Goal: Task Accomplishment & Management: Complete application form

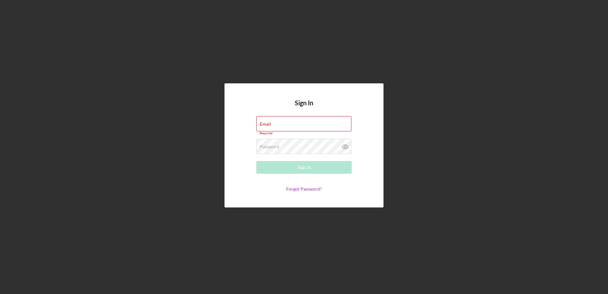
click at [298, 115] on h4 "Sign In" at bounding box center [304, 107] width 18 height 17
click at [292, 124] on input "Email" at bounding box center [303, 123] width 95 height 15
type input "[PERSON_NAME][EMAIL_ADDRESS][DOMAIN_NAME]"
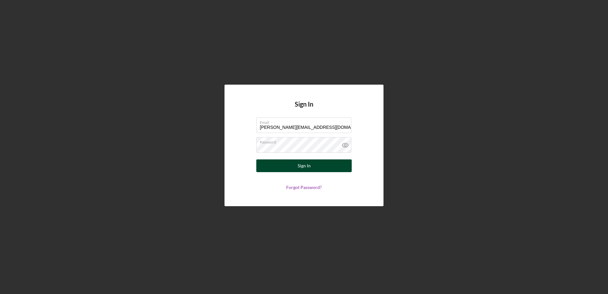
click at [328, 165] on button "Sign In" at bounding box center [303, 165] width 95 height 13
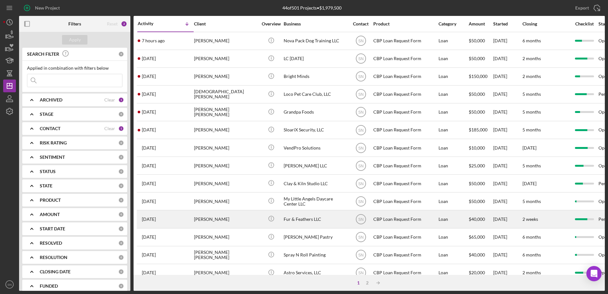
click at [393, 218] on div "CBP Loan Request Form" at bounding box center [405, 219] width 64 height 17
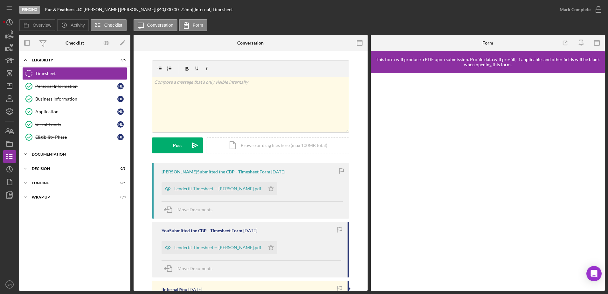
click at [27, 153] on icon "Icon/Expander" at bounding box center [25, 154] width 13 height 13
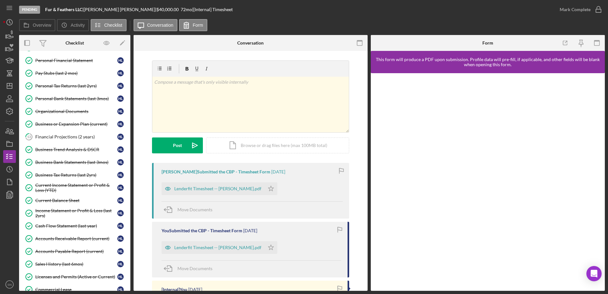
scroll to position [127, 0]
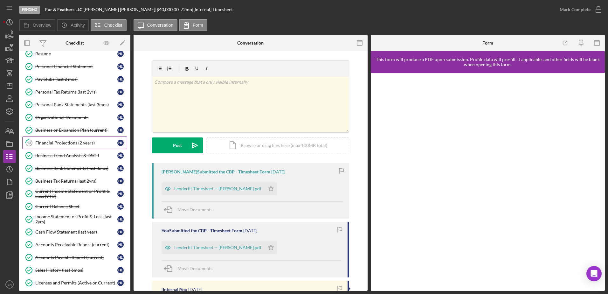
click at [77, 145] on div "Financial Projections (2 years)" at bounding box center [76, 142] width 82 height 5
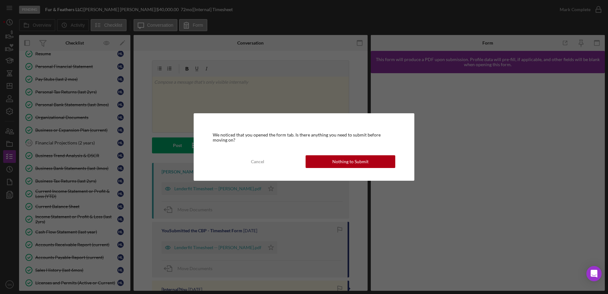
click at [331, 160] on button "Nothing to Submit" at bounding box center [351, 161] width 90 height 13
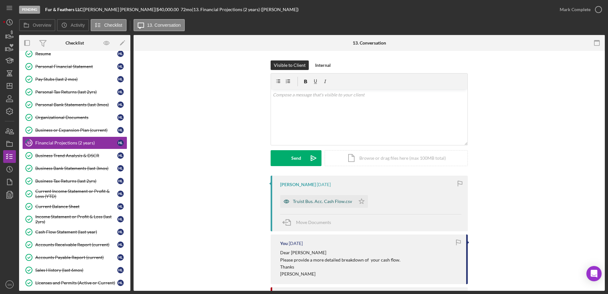
click at [330, 203] on div "Truist Bus. Acc. Cash Flow.csv" at bounding box center [322, 201] width 59 height 5
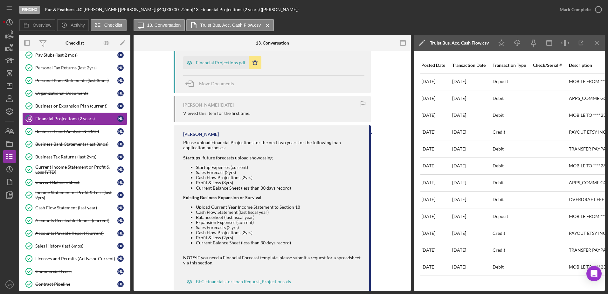
scroll to position [148, 0]
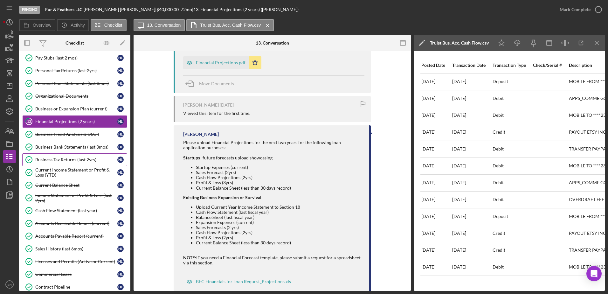
click at [96, 160] on div "Business Tax Returns (last 2yrs)" at bounding box center [76, 159] width 82 height 5
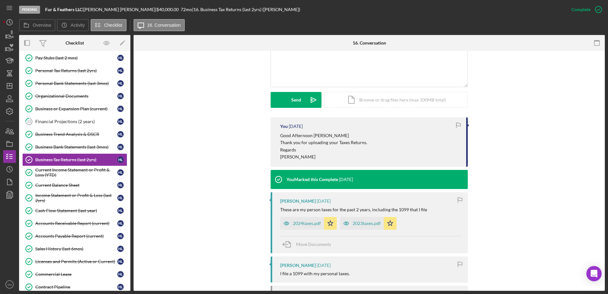
scroll to position [213, 0]
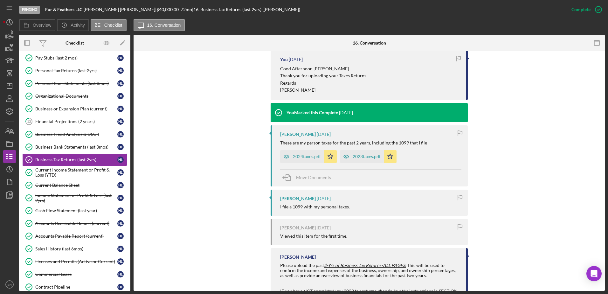
click at [304, 157] on div "2024taxes.pdf" at bounding box center [307, 156] width 28 height 5
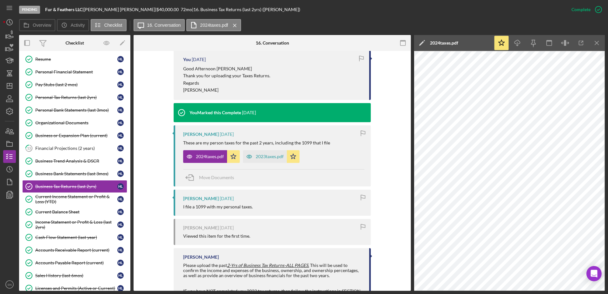
scroll to position [0, 0]
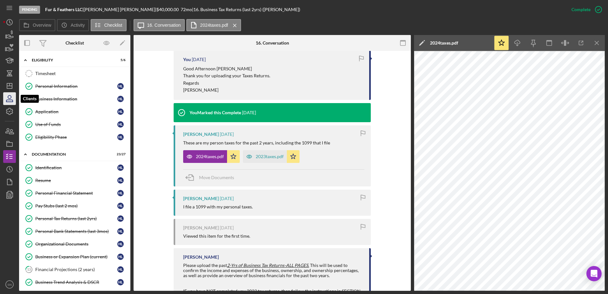
click at [11, 98] on icon "button" at bounding box center [10, 99] width 16 height 16
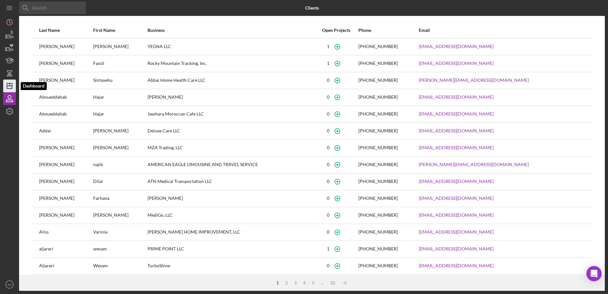
click at [9, 84] on icon "Icon/Dashboard" at bounding box center [10, 86] width 16 height 16
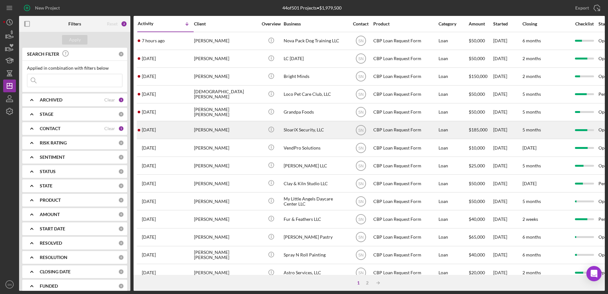
click at [148, 128] on time "[DATE]" at bounding box center [149, 129] width 14 height 5
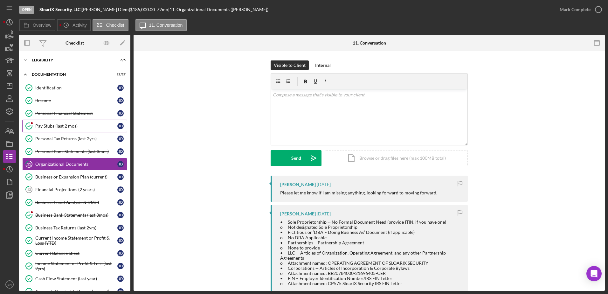
click at [60, 124] on div "Pay Stubs (last 2 mos)" at bounding box center [76, 125] width 82 height 5
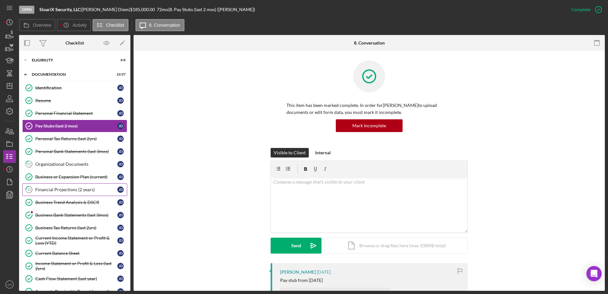
click at [35, 191] on icon "13" at bounding box center [29, 190] width 16 height 16
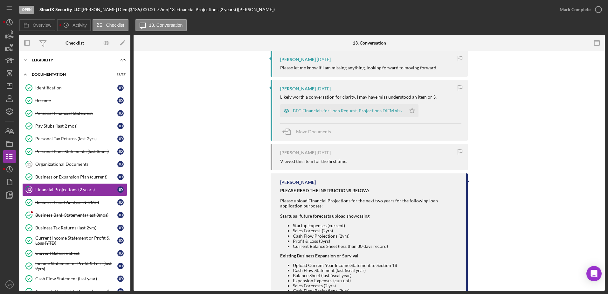
scroll to position [128, 0]
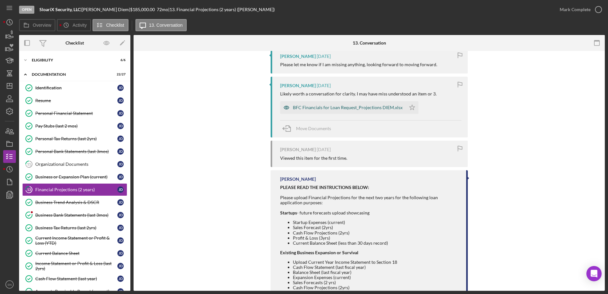
click at [321, 108] on div "BFC Financials for Loan Request_Projections DIEM.xlsx" at bounding box center [348, 107] width 110 height 5
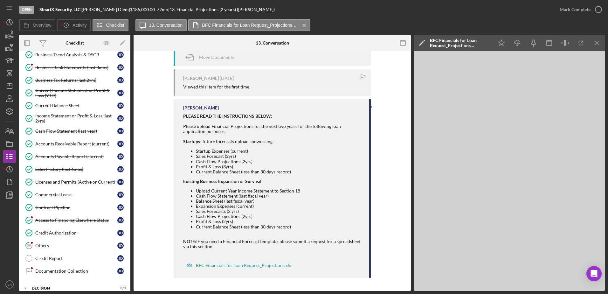
scroll to position [154, 0]
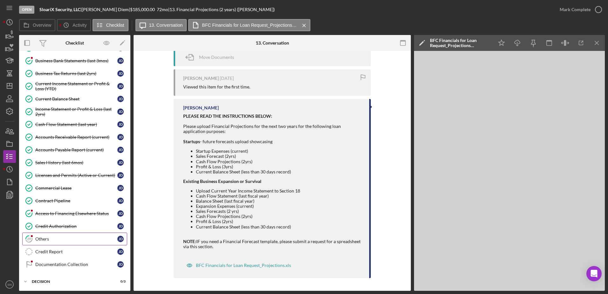
click at [36, 237] on icon "29" at bounding box center [29, 239] width 16 height 16
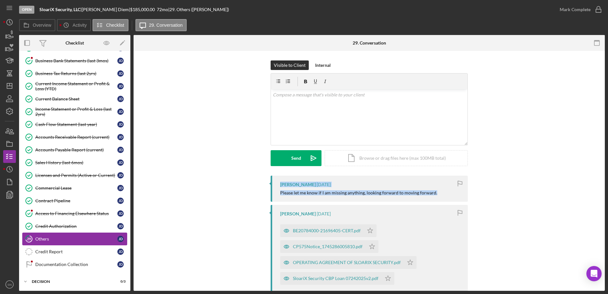
drag, startPoint x: 605, startPoint y: 155, endPoint x: 606, endPoint y: 193, distance: 38.2
click at [606, 193] on div "Open SloariX Security, LLC | [PERSON_NAME] | $185,000.00 72 mo | 29. Others ([P…" at bounding box center [304, 147] width 608 height 294
drag, startPoint x: 606, startPoint y: 193, endPoint x: 529, endPoint y: 179, distance: 77.9
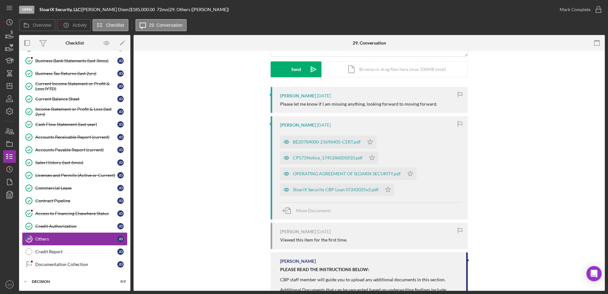
scroll to position [95, 0]
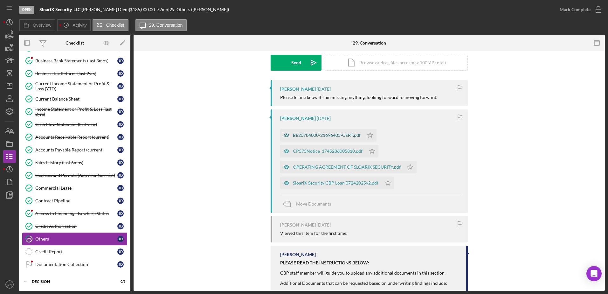
click at [344, 130] on div "BE20784000-21696405-CERT.pdf" at bounding box center [322, 135] width 84 height 13
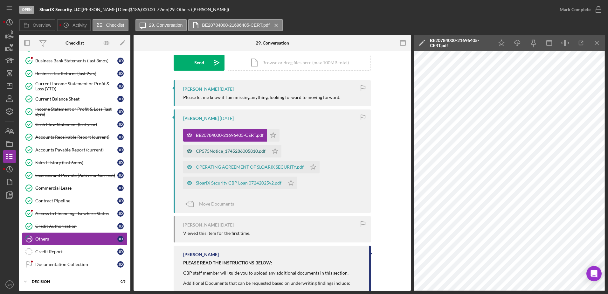
click at [218, 152] on div "CP575Notice_1745286005810.pdf" at bounding box center [231, 151] width 70 height 5
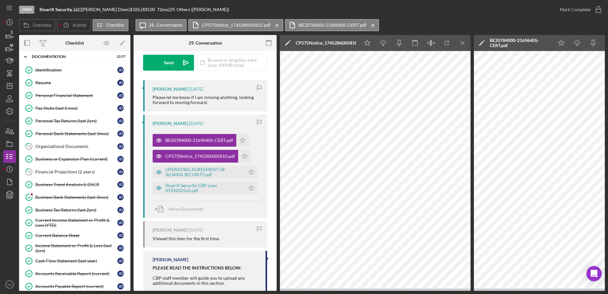
scroll to position [17, 0]
click at [69, 147] on div "Organizational Documents" at bounding box center [76, 147] width 82 height 5
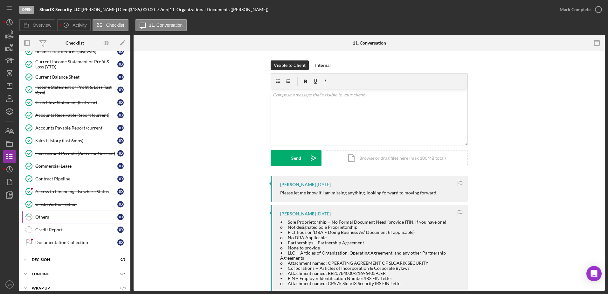
scroll to position [184, 0]
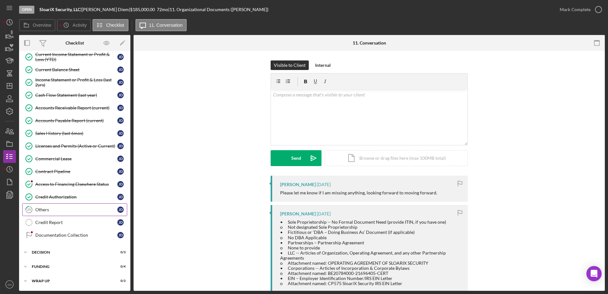
click at [45, 208] on div "Others" at bounding box center [76, 209] width 82 height 5
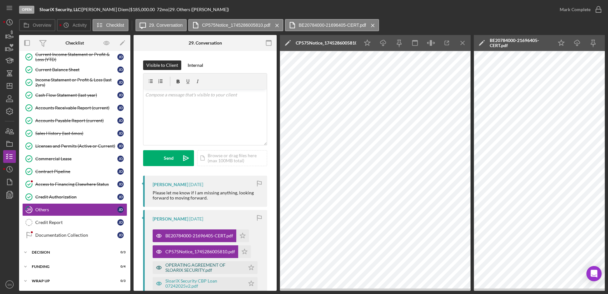
click at [202, 269] on div "OPERATING AGREEMENT OF SLOARIX SECURITY.pdf" at bounding box center [203, 267] width 76 height 10
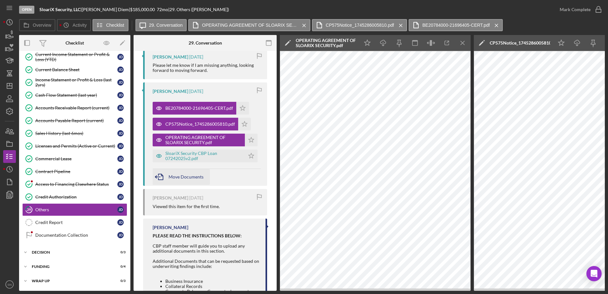
scroll to position [126, 0]
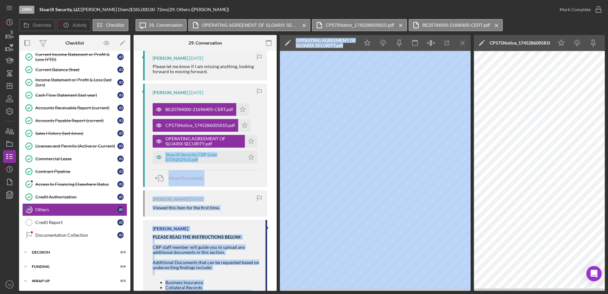
drag, startPoint x: 275, startPoint y: 139, endPoint x: 280, endPoint y: 162, distance: 23.2
click at [1, 106] on div "Open SloariX Security, LLC | [PERSON_NAME] | $185,000.00 72 mo | 29. Others ([P…" at bounding box center [304, 147] width 608 height 294
click at [254, 173] on div "Move Documents" at bounding box center [207, 178] width 108 height 17
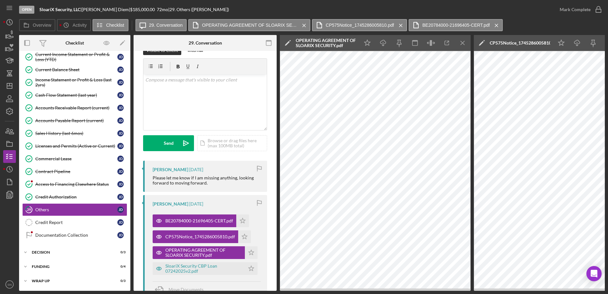
scroll to position [0, 0]
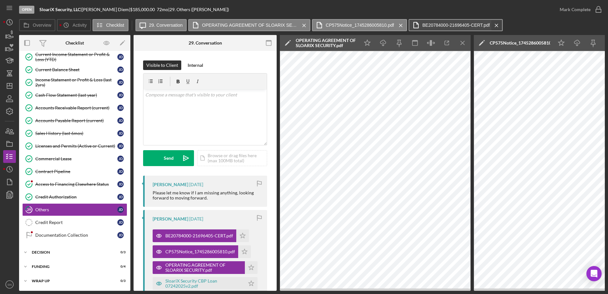
click at [499, 26] on icon "Icon/Menu Close" at bounding box center [496, 25] width 11 height 16
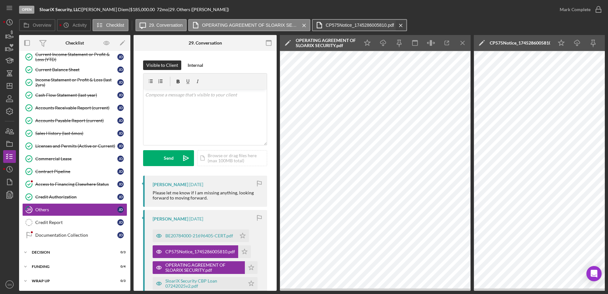
click at [403, 25] on icon "Icon/Menu Close" at bounding box center [400, 25] width 11 height 16
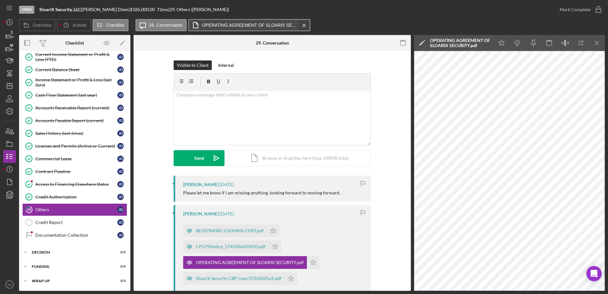
click at [305, 25] on icon "Icon/Menu Close" at bounding box center [304, 25] width 11 height 16
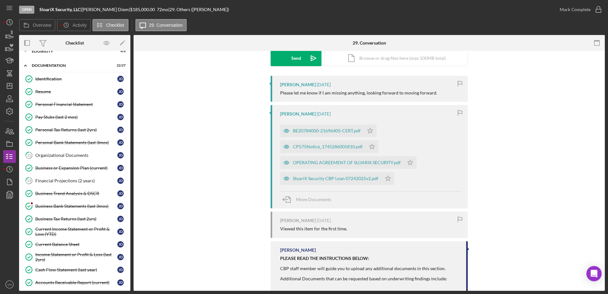
scroll to position [95, 0]
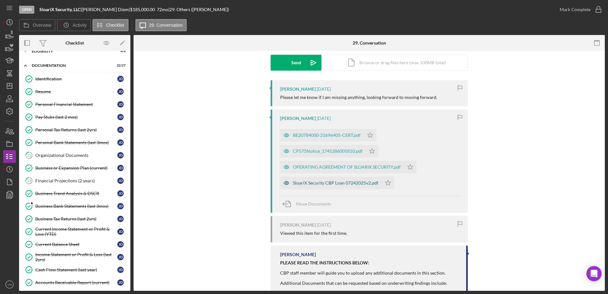
click at [355, 185] on div "SloariX Security CBP Loan 07242025v2.pdf" at bounding box center [336, 182] width 86 height 5
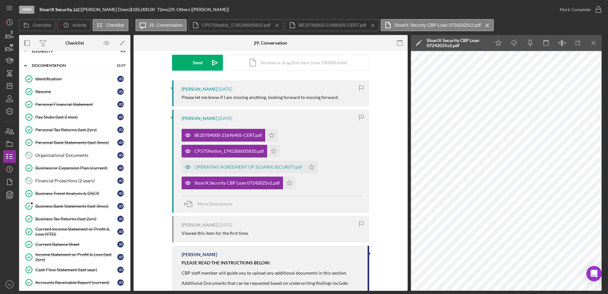
click at [131, 180] on div "Overview Internal Workflow Stage Open Icon/Dropdown Arrow Archive (can unarchiv…" at bounding box center [312, 163] width 586 height 256
drag, startPoint x: 130, startPoint y: 185, endPoint x: 132, endPoint y: 193, distance: 8.7
click at [132, 193] on div "Overview Internal Workflow Stage Open Icon/Dropdown Arrow Archive (can unarchiv…" at bounding box center [312, 163] width 586 height 256
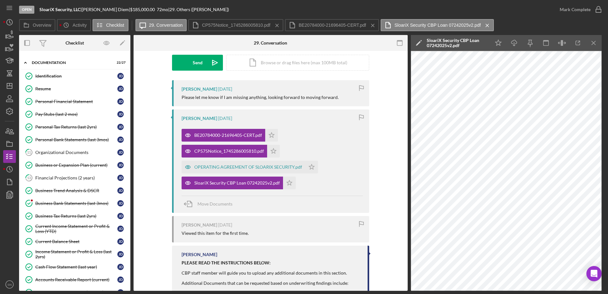
scroll to position [14, 0]
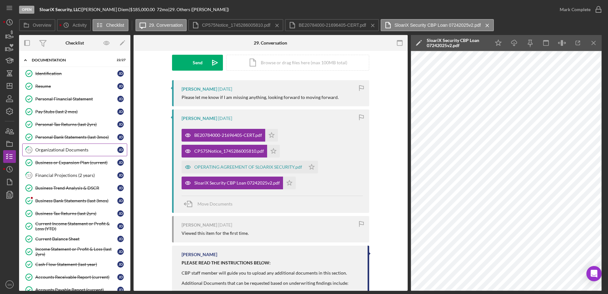
click at [94, 149] on div "Organizational Documents" at bounding box center [76, 149] width 82 height 5
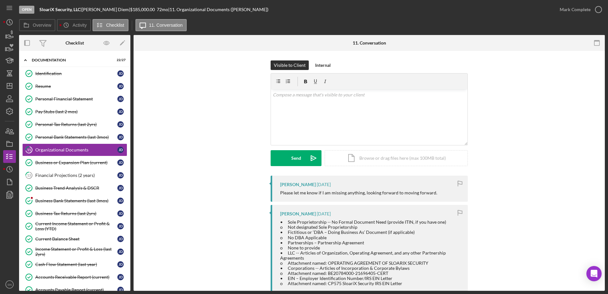
drag, startPoint x: 605, startPoint y: 100, endPoint x: 607, endPoint y: 106, distance: 6.5
click at [607, 106] on div "Open SloariX Security, LLC | [PERSON_NAME] | $185,000.00 72 mo | 11. Organizati…" at bounding box center [304, 147] width 608 height 294
click at [90, 164] on div "Business or Expansion Plan (current)" at bounding box center [76, 162] width 82 height 5
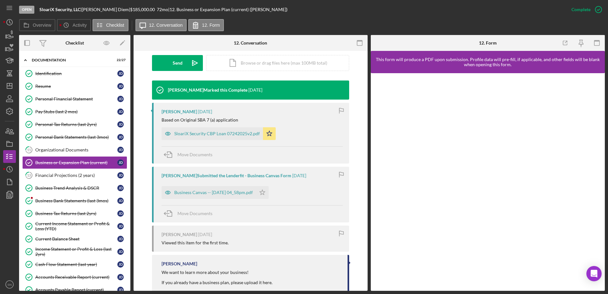
scroll to position [184, 0]
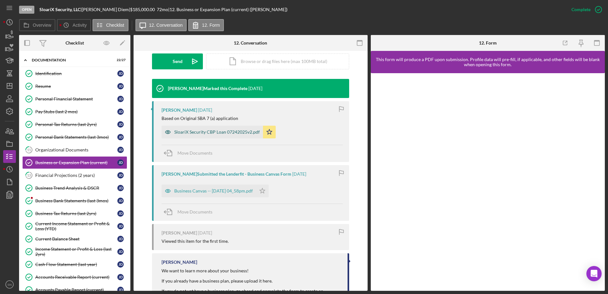
click at [208, 132] on div "SloariX Security CBP Loan 07242025v2.pdf" at bounding box center [217, 131] width 86 height 5
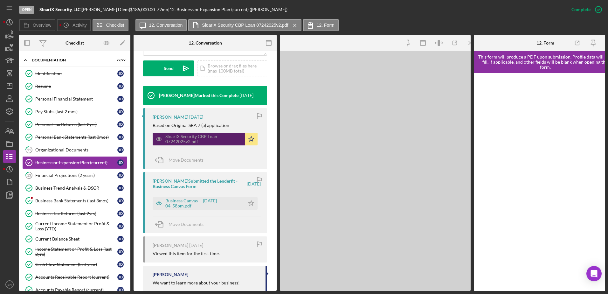
scroll to position [191, 0]
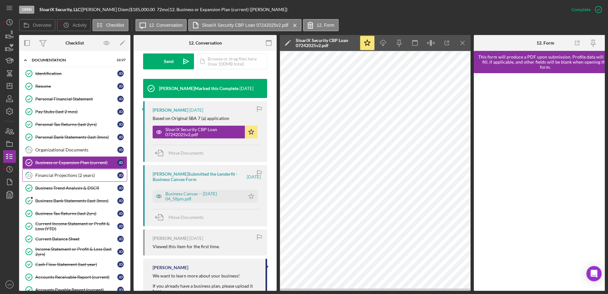
click at [80, 176] on div "Financial Projections (2 years)" at bounding box center [76, 175] width 82 height 5
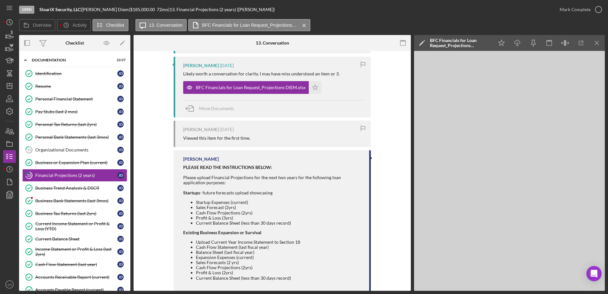
scroll to position [149, 0]
click at [10, 86] on g "button" at bounding box center [9, 85] width 5 height 5
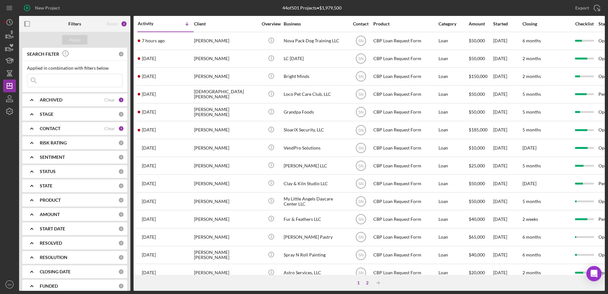
click at [367, 284] on div "2" at bounding box center [367, 282] width 9 height 5
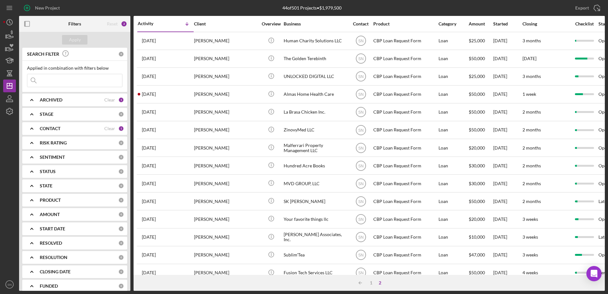
click at [71, 79] on input at bounding box center [74, 80] width 95 height 13
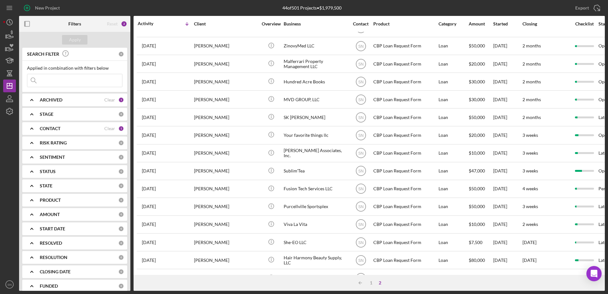
scroll to position [104, 0]
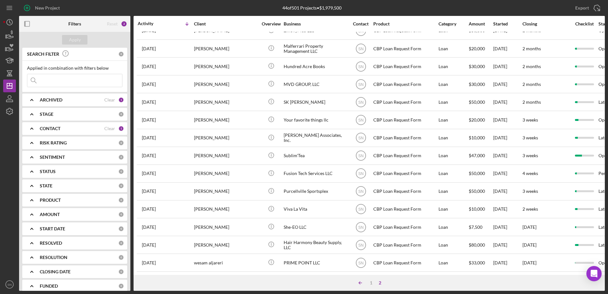
click at [361, 281] on icon "Icon/Table Sort Arrow" at bounding box center [360, 282] width 13 height 13
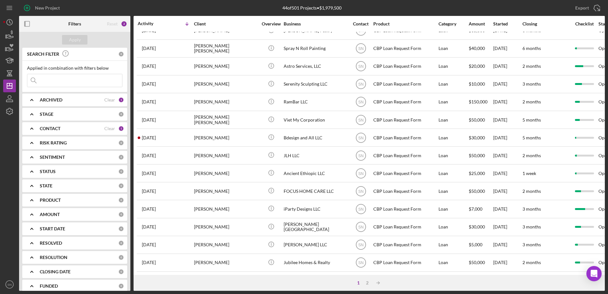
scroll to position [207, 0]
click at [378, 282] on icon "Icon/Table Sort Arrow" at bounding box center [378, 282] width 13 height 13
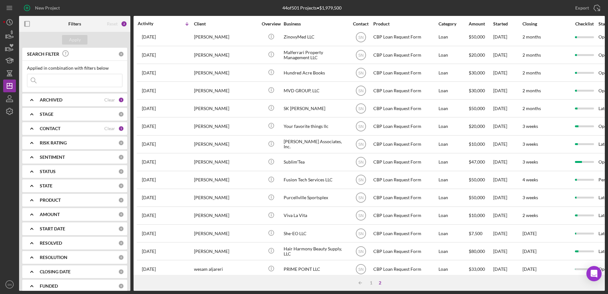
scroll to position [104, 0]
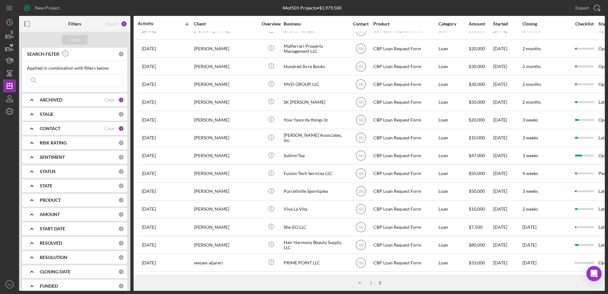
click at [80, 81] on input at bounding box center [74, 80] width 95 height 13
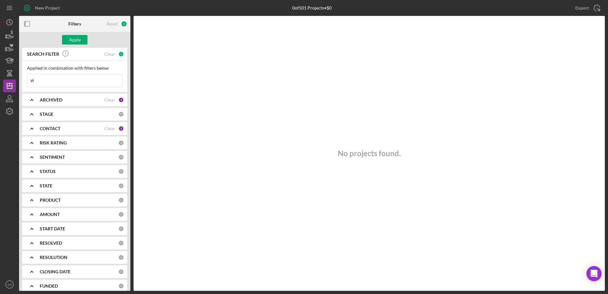
type input "v"
click at [85, 82] on input "[PERSON_NAME]" at bounding box center [74, 80] width 95 height 13
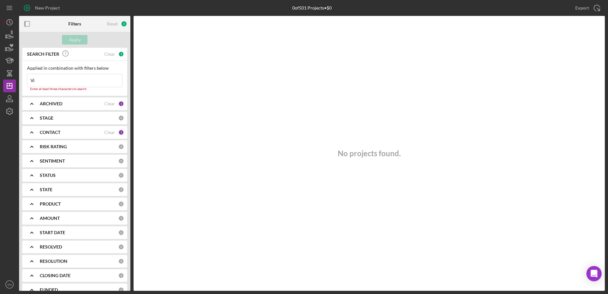
type input "V"
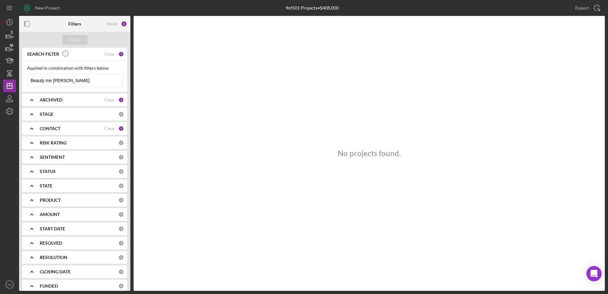
type input "Beauty me [PERSON_NAME]"
click at [32, 130] on icon "Icon/Expander" at bounding box center [32, 129] width 16 height 16
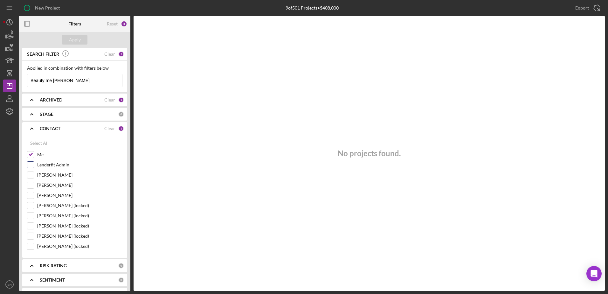
click at [31, 164] on input "Lenderfit Admin" at bounding box center [30, 165] width 6 height 6
checkbox input "true"
click at [31, 196] on input "[PERSON_NAME]" at bounding box center [30, 195] width 6 height 6
checkbox input "true"
click at [77, 41] on div "Apply" at bounding box center [75, 40] width 12 height 10
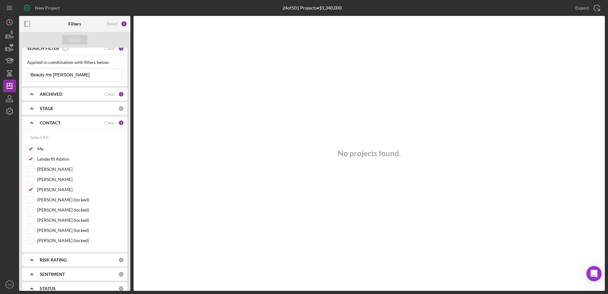
scroll to position [0, 0]
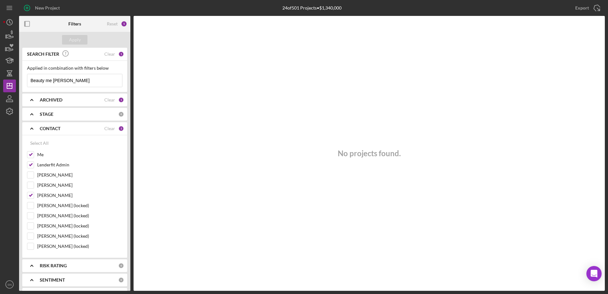
click at [50, 80] on input "Beauty me [PERSON_NAME]" at bounding box center [74, 80] width 95 height 13
type input "Beauty Me [PERSON_NAME]"
click at [76, 37] on div "Apply" at bounding box center [75, 40] width 12 height 10
click at [68, 80] on input "Beauty Me [PERSON_NAME]" at bounding box center [74, 80] width 95 height 13
click at [31, 164] on input "Lenderfit Admin" at bounding box center [30, 165] width 6 height 6
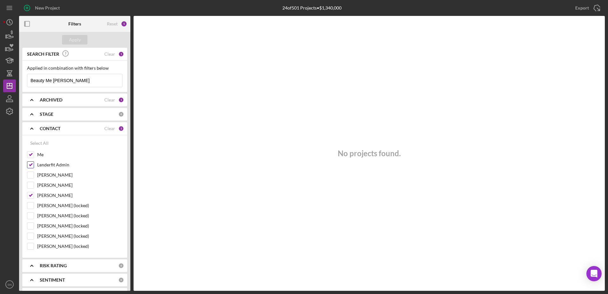
checkbox input "false"
click at [32, 154] on input "Me" at bounding box center [30, 154] width 6 height 6
checkbox input "false"
click at [32, 196] on input "[PERSON_NAME]" at bounding box center [30, 195] width 6 height 6
checkbox input "false"
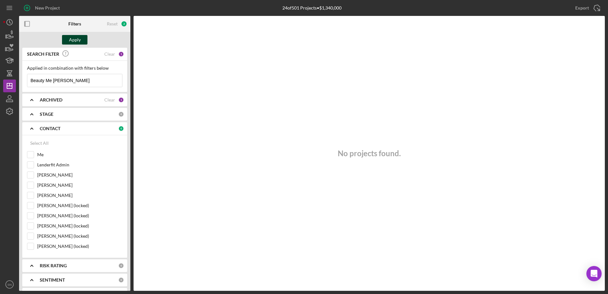
click at [83, 40] on button "Apply" at bounding box center [74, 40] width 25 height 10
click at [79, 79] on input "Beauty Me [PERSON_NAME]" at bounding box center [74, 80] width 95 height 13
type input "B"
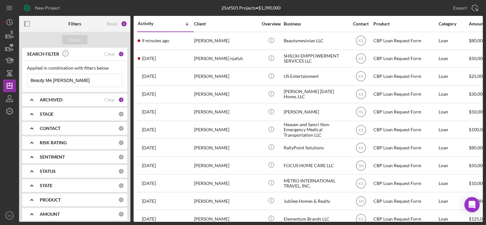
click at [73, 80] on input "Beauty Me [PERSON_NAME]" at bounding box center [74, 80] width 95 height 13
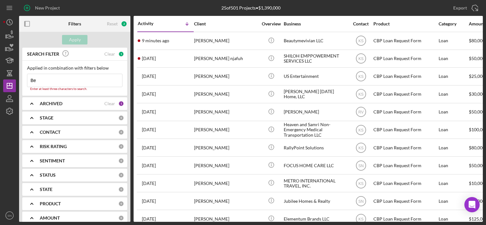
type input "B"
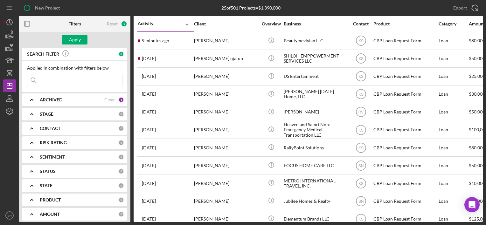
click at [48, 78] on input at bounding box center [74, 80] width 95 height 13
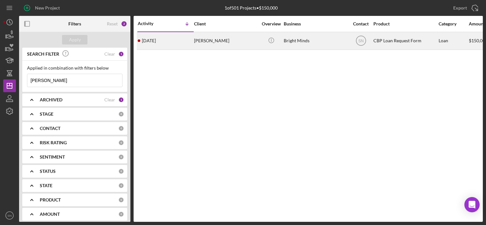
type input "bruce moody"
click at [201, 42] on div "[PERSON_NAME]" at bounding box center [226, 40] width 64 height 17
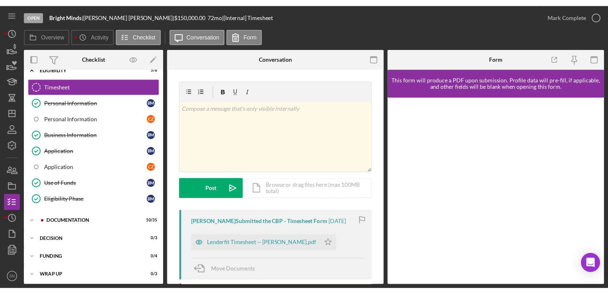
scroll to position [23, 0]
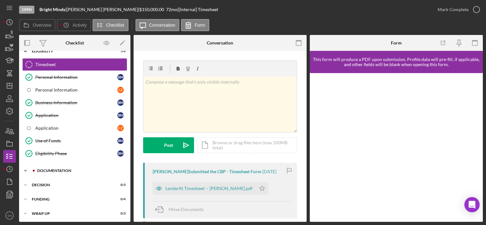
click at [25, 170] on icon "Icon/Expander" at bounding box center [25, 170] width 13 height 13
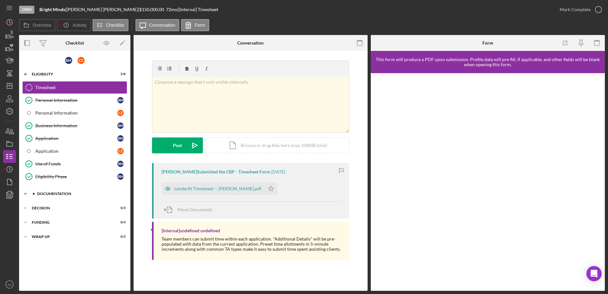
click at [27, 193] on icon "Icon/Expander" at bounding box center [25, 193] width 13 height 13
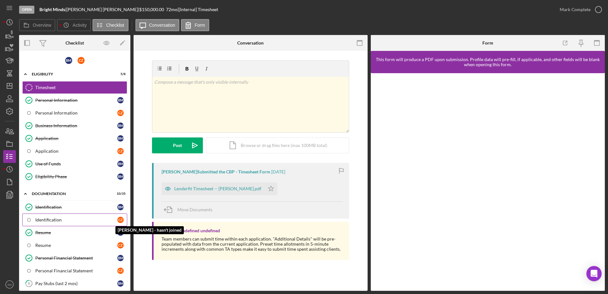
click at [117, 219] on div "C Z" at bounding box center [120, 220] width 6 height 6
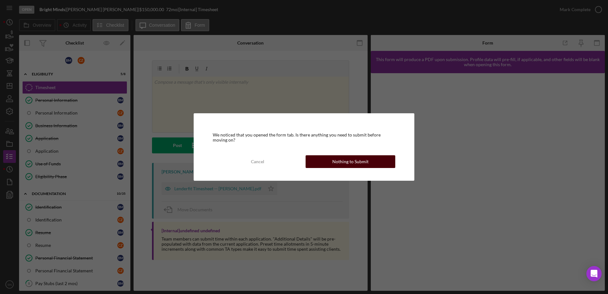
click at [342, 159] on div "Nothing to Submit" at bounding box center [350, 161] width 36 height 13
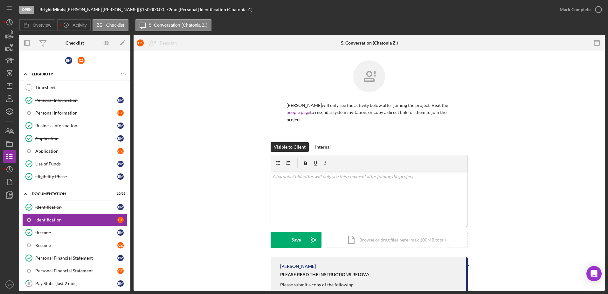
click at [129, 136] on div "B M C Z Icon/Expander Eligibility 5 / 8 Timesheet Timesheet Personal Informatio…" at bounding box center [74, 171] width 111 height 240
drag, startPoint x: 81, startPoint y: 101, endPoint x: 82, endPoint y: 105, distance: 3.3
click at [81, 103] on link "Personal Information Personal Information B M" at bounding box center [74, 100] width 105 height 13
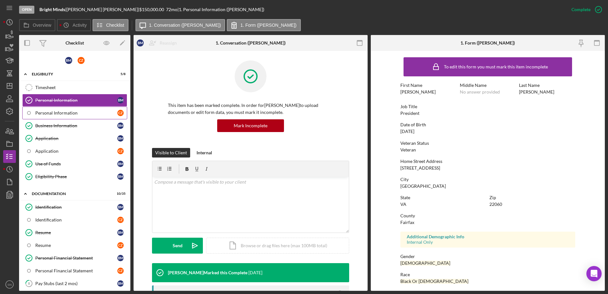
click at [73, 111] on div "Personal Information" at bounding box center [76, 112] width 82 height 5
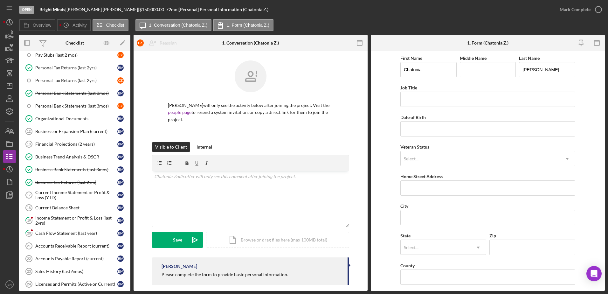
scroll to position [246, 0]
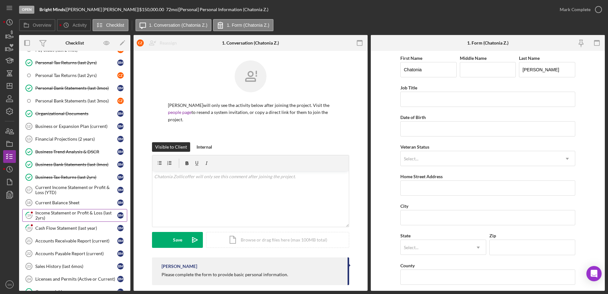
click at [55, 217] on div "Income Statement or Profit & Loss (last 2yrs)" at bounding box center [76, 215] width 82 height 10
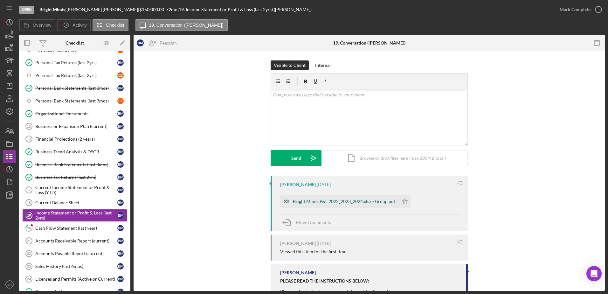
click at [340, 203] on div "Bright Minds P&L 2022_2023_2024.xlsx - Group.pdf" at bounding box center [344, 201] width 102 height 5
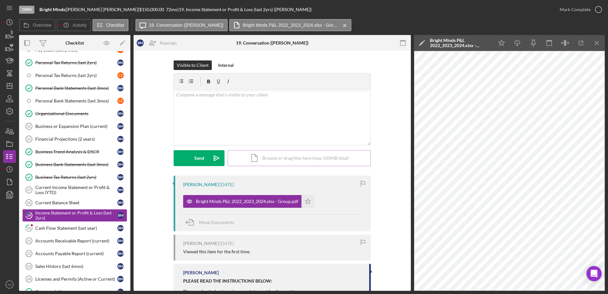
drag, startPoint x: 305, startPoint y: 201, endPoint x: 353, endPoint y: 157, distance: 65.5
click at [305, 201] on icon "Icon/Star" at bounding box center [308, 201] width 13 height 13
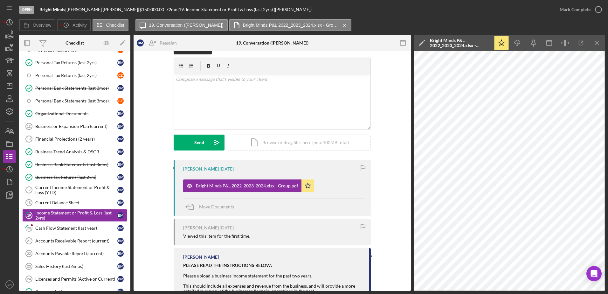
scroll to position [15, 0]
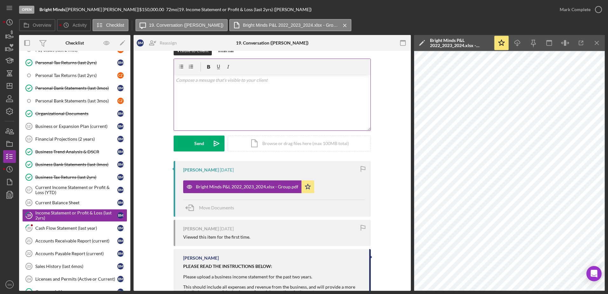
click at [302, 89] on div "v Color teal Color pink Remove color Add row above Add row below Add column bef…" at bounding box center [272, 103] width 197 height 56
click at [212, 79] on p "Thank you for uploding your income Statement" at bounding box center [272, 80] width 193 height 7
click at [176, 81] on p "Thank you for uploading your income Statement" at bounding box center [272, 80] width 193 height 7
click at [199, 81] on p at bounding box center [272, 80] width 193 height 7
click at [269, 90] on p "Thank you for uploading your income Statement" at bounding box center [272, 89] width 193 height 7
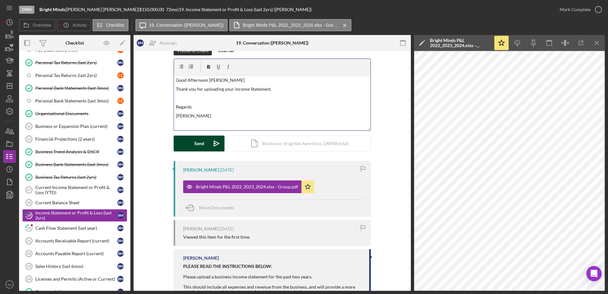
click at [194, 139] on div "Send" at bounding box center [199, 144] width 10 height 16
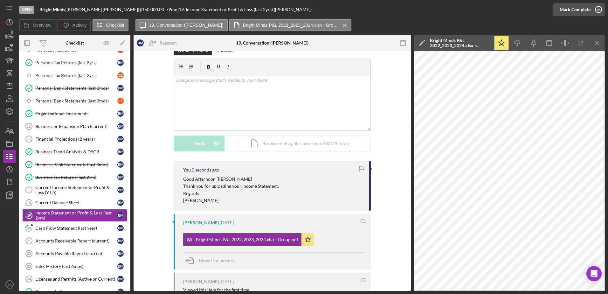
click at [597, 9] on icon "button" at bounding box center [599, 10] width 16 height 16
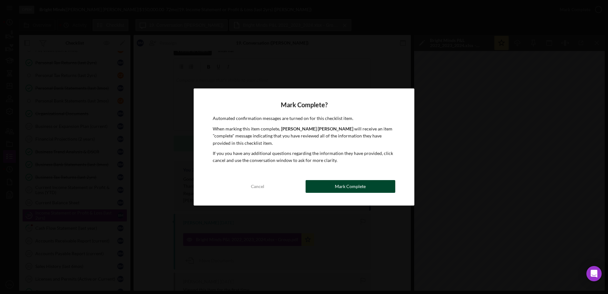
click at [348, 192] on div "Mark Complete" at bounding box center [350, 186] width 31 height 13
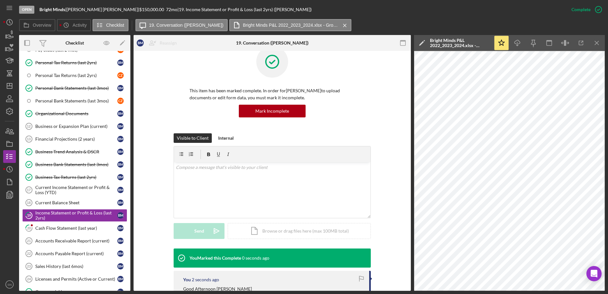
scroll to position [102, 0]
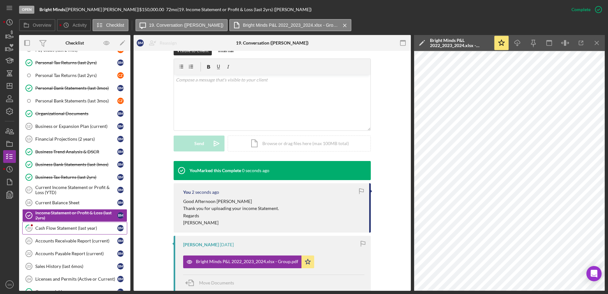
click at [72, 230] on div "Cash Flow Statement (last year)" at bounding box center [76, 228] width 82 height 5
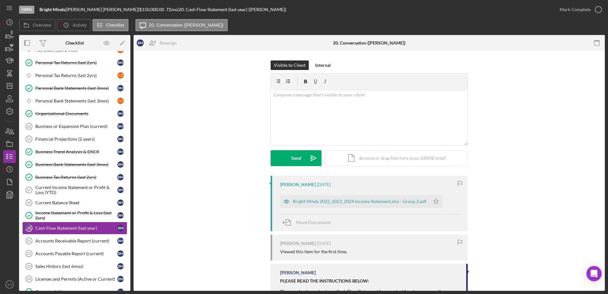
click at [400, 200] on div "Bright Minds 2022_2023_2024 Income Statement.xlsx - Group 2.pdf" at bounding box center [355, 201] width 150 height 13
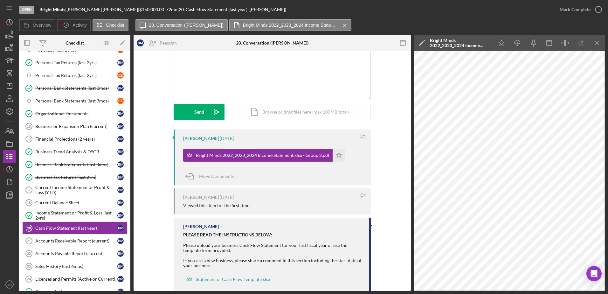
scroll to position [60, 0]
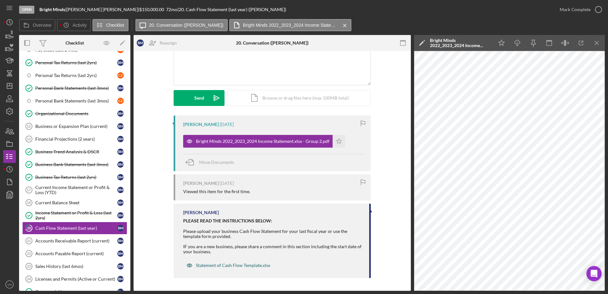
click at [224, 265] on div "Statement of Cash Flow Template.xlsx" at bounding box center [233, 265] width 74 height 5
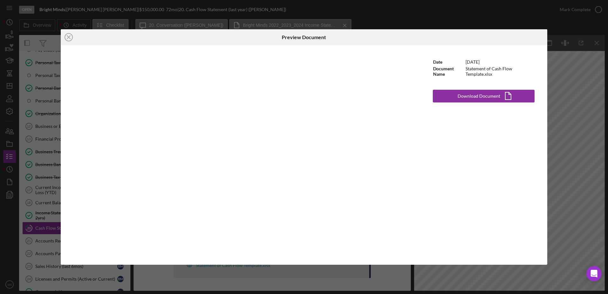
click at [324, 24] on div "Icon/Close Preview Document Date 4/2/2024 Document Name Statement of Cash Flow …" at bounding box center [304, 147] width 608 height 294
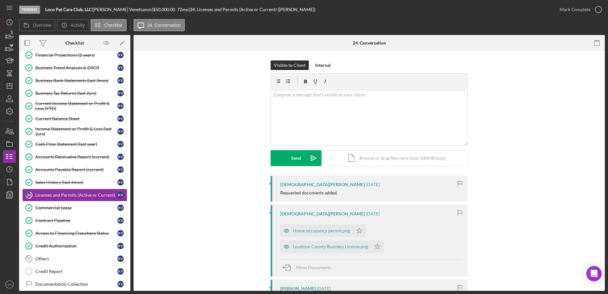
scroll to position [136, 0]
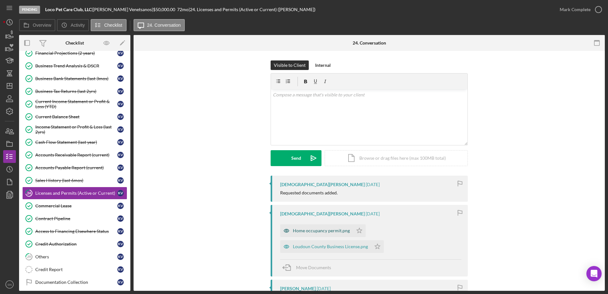
click at [317, 229] on div "Home occupancy permit.png" at bounding box center [321, 230] width 57 height 5
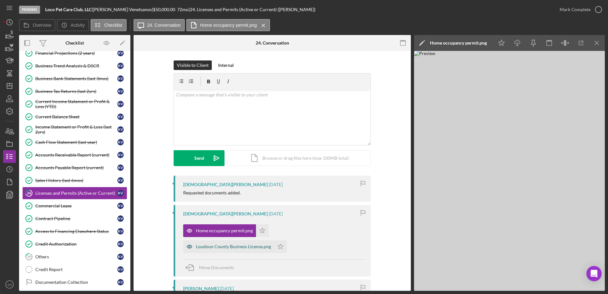
click at [217, 244] on div "Loudoun County Business License.png" at bounding box center [233, 246] width 75 height 5
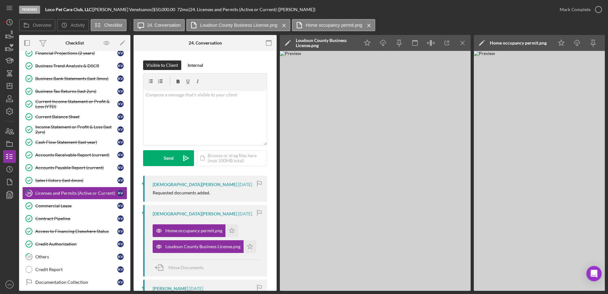
click at [509, 236] on img at bounding box center [569, 171] width 191 height 240
click at [248, 248] on icon "Icon/Star" at bounding box center [250, 246] width 13 height 13
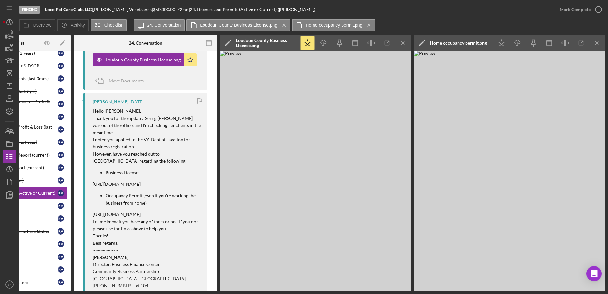
scroll to position [185, 0]
click at [140, 182] on p "https://www.loudoun.gov/1552/Business-License-Tax" at bounding box center [147, 185] width 108 height 7
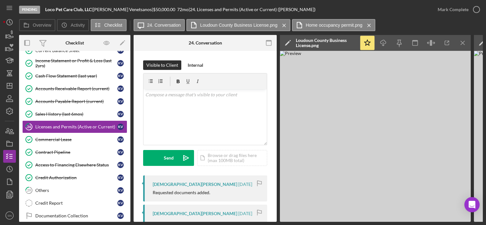
scroll to position [217, 0]
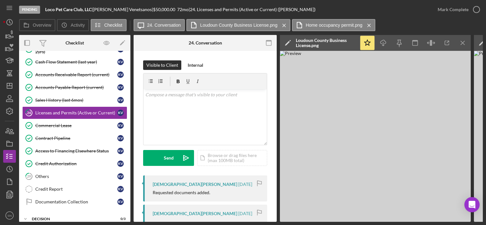
drag, startPoint x: 128, startPoint y: 143, endPoint x: 130, endPoint y: 121, distance: 22.7
click at [130, 121] on div "Icon/Expander Eligibility 6 / 6 Icon/Expander Documentation 21 / 27 Identificat…" at bounding box center [74, 136] width 111 height 171
drag, startPoint x: 130, startPoint y: 141, endPoint x: 129, endPoint y: 122, distance: 18.5
click at [130, 109] on div "Overview Internal Workflow Stage Pending Icon/Dropdown Arrow Archive (can unarc…" at bounding box center [251, 128] width 464 height 187
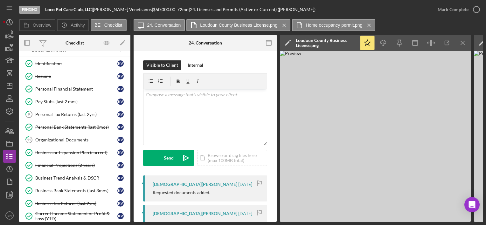
scroll to position [0, 0]
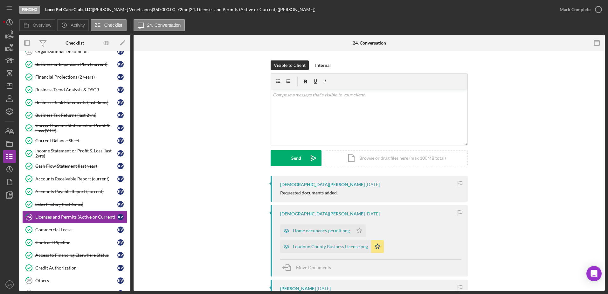
scroll to position [159, 0]
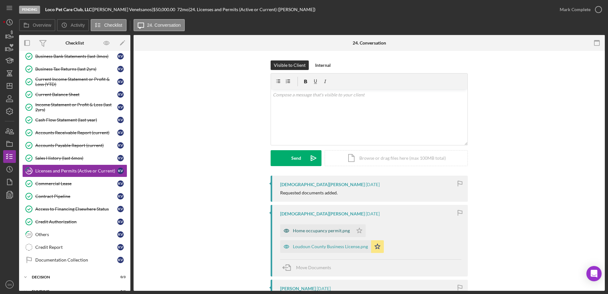
click at [307, 229] on div "Home occupancy permit.png" at bounding box center [321, 230] width 57 height 5
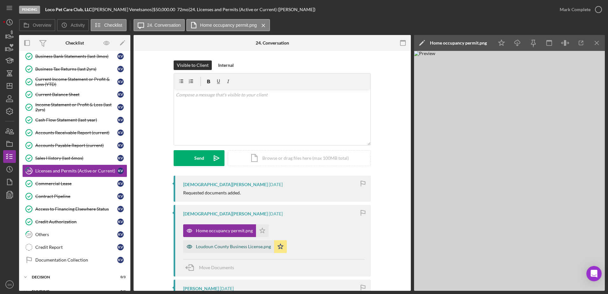
click at [247, 249] on div "Loudoun County Business License.png" at bounding box center [233, 246] width 75 height 5
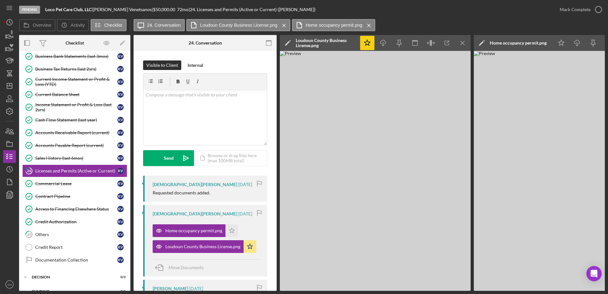
click at [366, 43] on icon "Icon/Star" at bounding box center [367, 43] width 14 height 14
click at [206, 229] on div "Home occupancy permit.png" at bounding box center [193, 230] width 57 height 5
click at [210, 228] on div "Home occupancy permit.png" at bounding box center [193, 230] width 57 height 5
click at [248, 23] on label "Loudoun County Business License.png" at bounding box center [238, 25] width 77 height 5
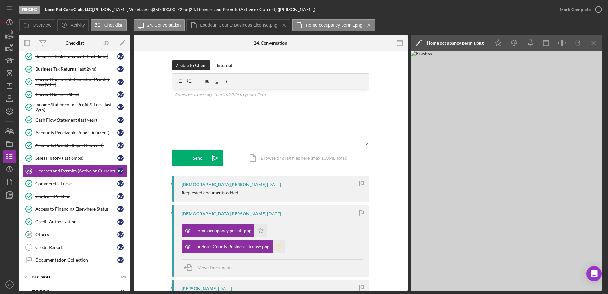
click at [278, 247] on icon "Icon/Star" at bounding box center [279, 246] width 13 height 13
click at [596, 10] on icon "button" at bounding box center [599, 10] width 16 height 16
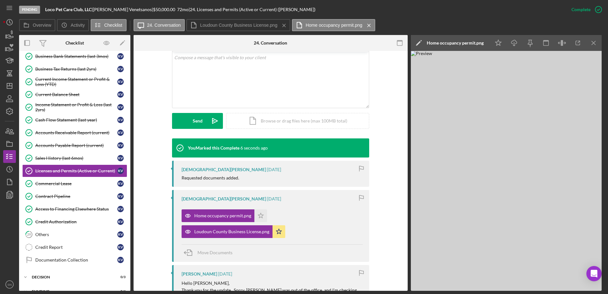
scroll to position [0, 0]
